Goal: Navigation & Orientation: Find specific page/section

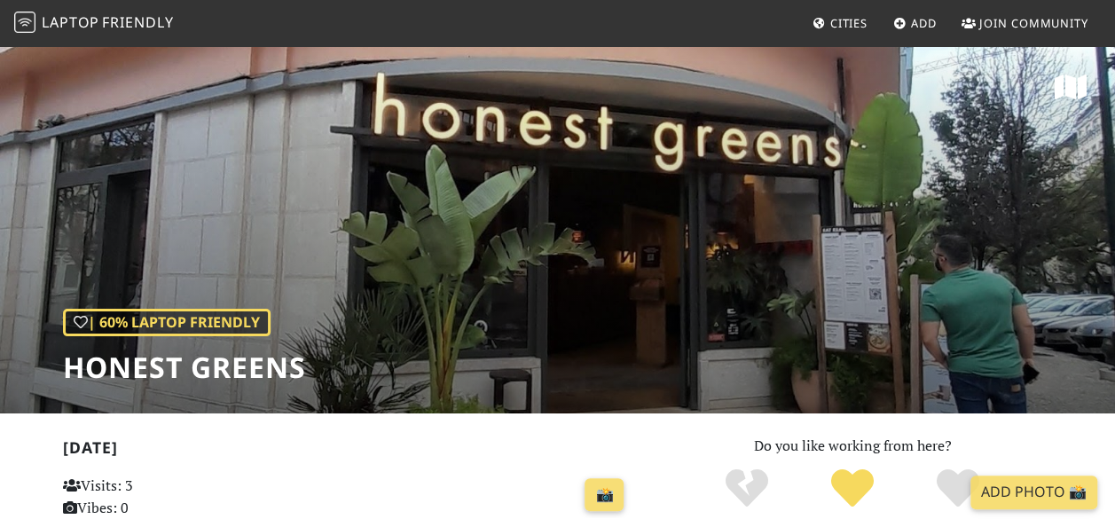
click at [846, 24] on span "Cities" at bounding box center [848, 23] width 37 height 16
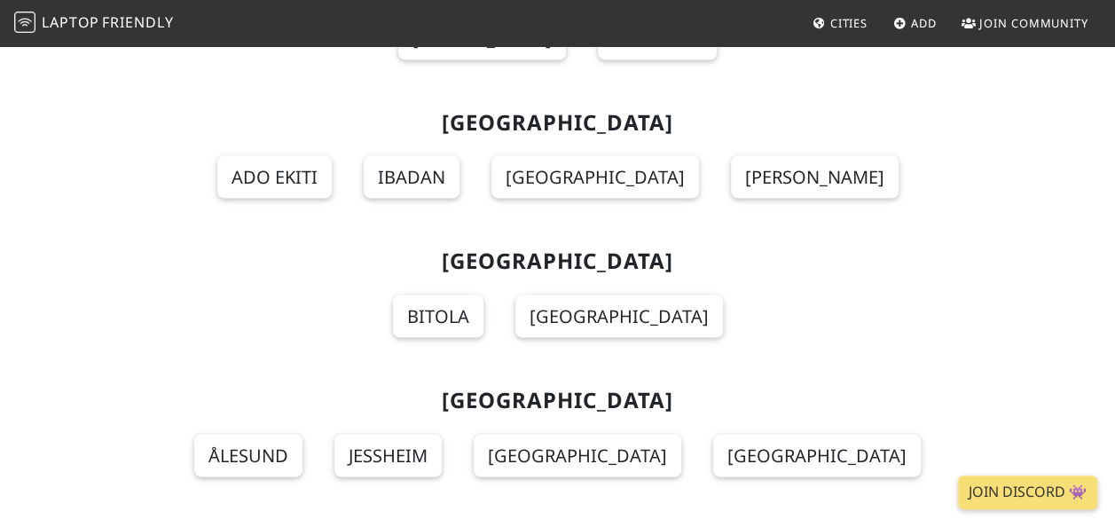
scroll to position [14993, 0]
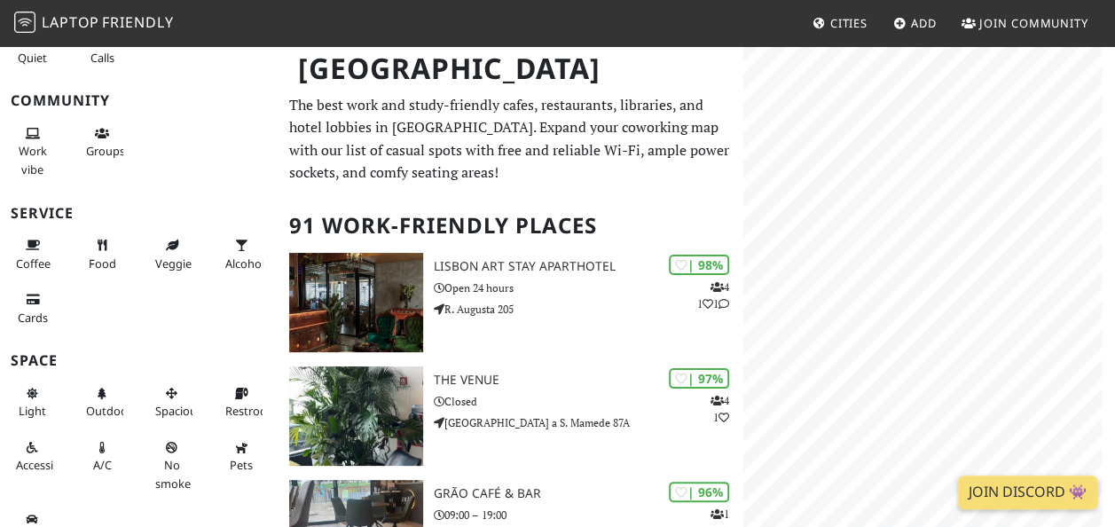
scroll to position [305, 0]
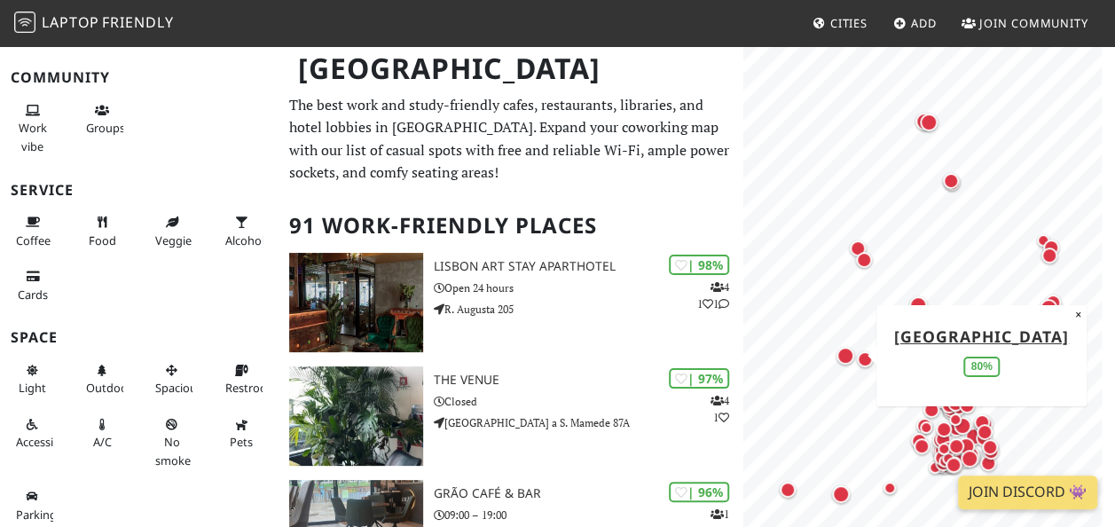
click at [837, 350] on div "Map marker" at bounding box center [845, 355] width 25 height 25
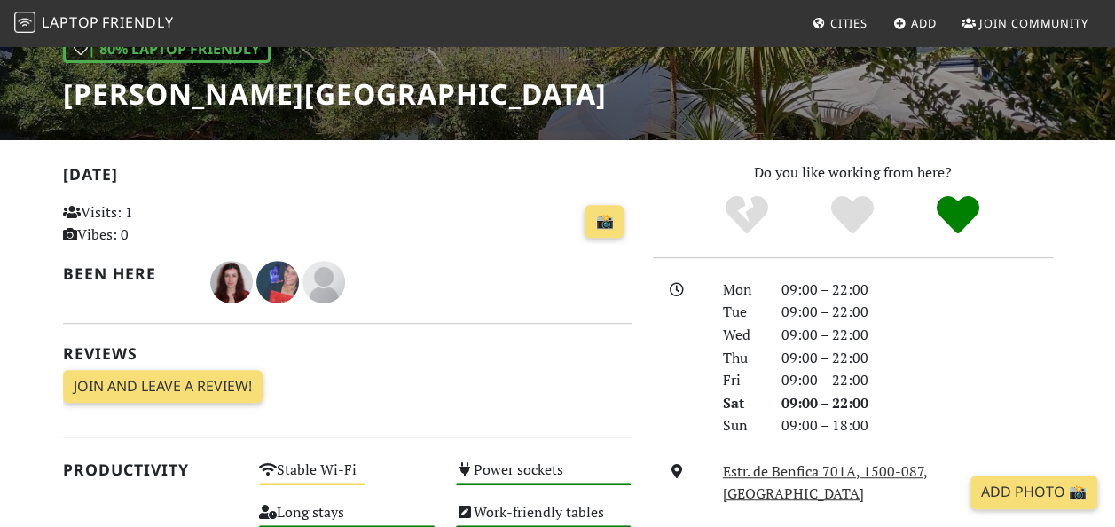
scroll to position [274, 0]
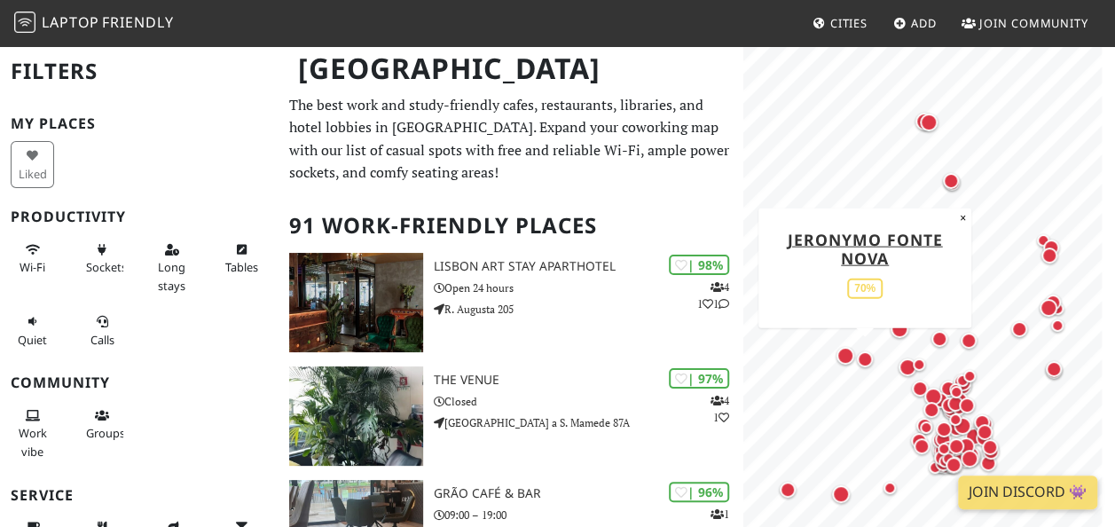
click at [861, 364] on div "Map marker" at bounding box center [865, 359] width 16 height 16
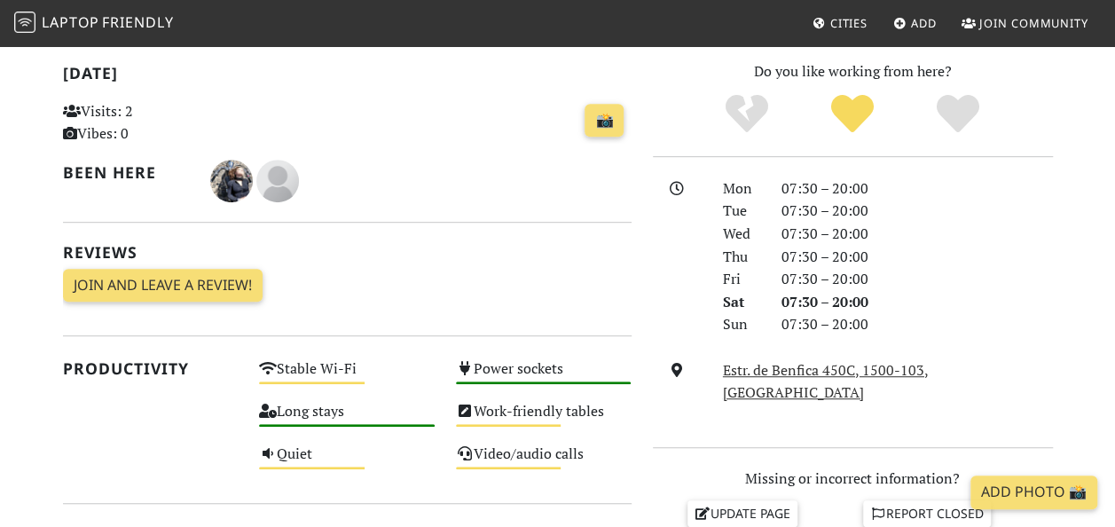
scroll to position [372, 0]
